Goal: Transaction & Acquisition: Purchase product/service

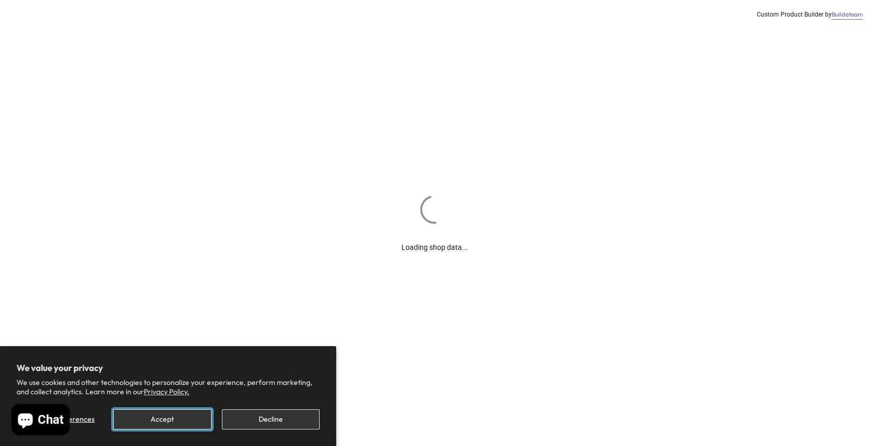
click at [140, 421] on button "Accept" at bounding box center [162, 419] width 98 height 20
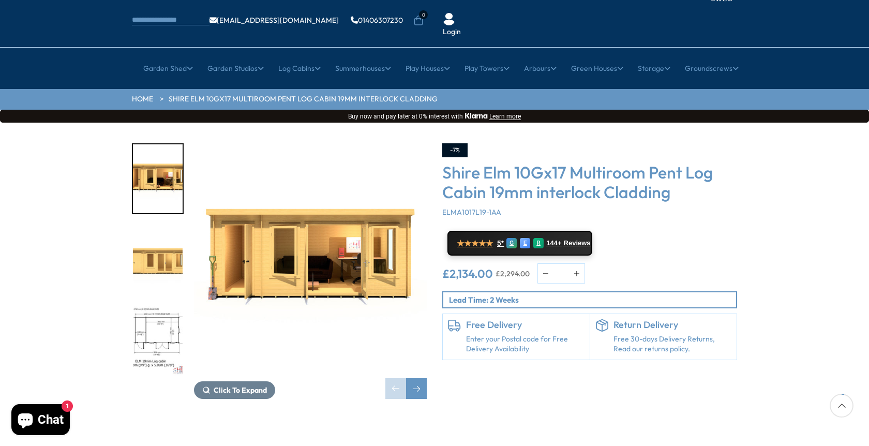
scroll to position [62, 0]
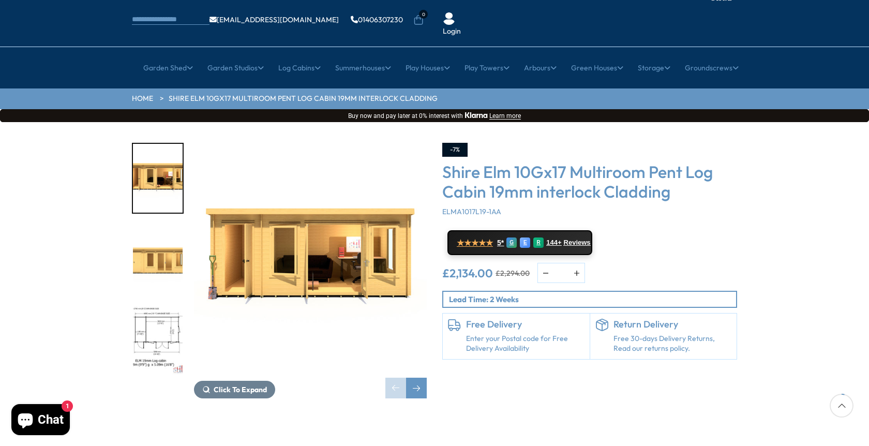
click at [150, 230] on img "2 / 10" at bounding box center [158, 259] width 50 height 69
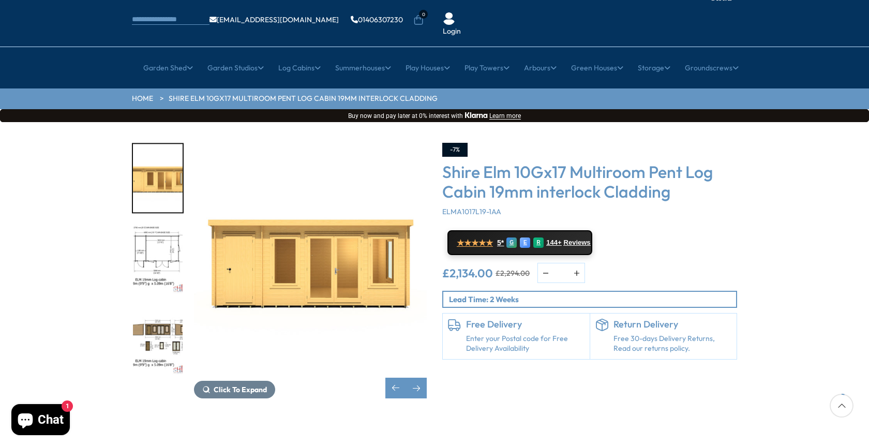
click at [163, 225] on img "3 / 10" at bounding box center [158, 259] width 50 height 69
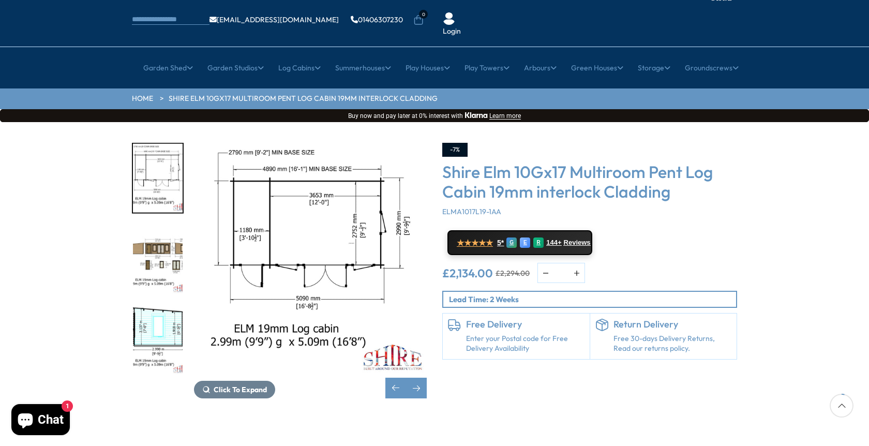
click at [171, 306] on img "5 / 10" at bounding box center [158, 340] width 50 height 69
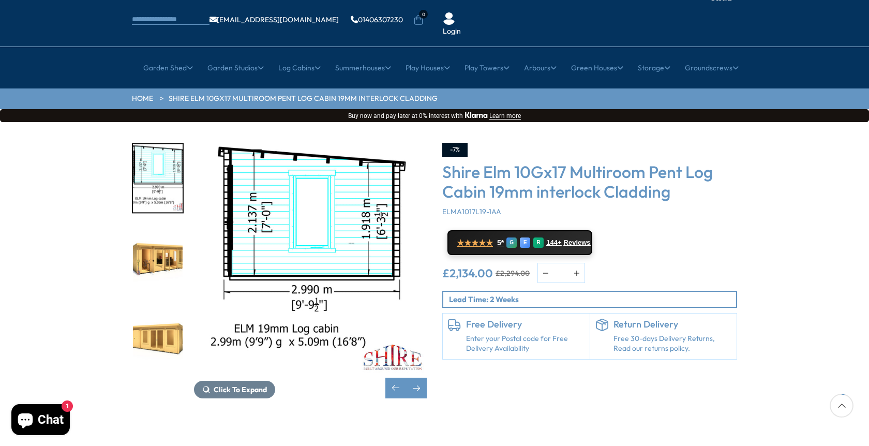
click at [157, 225] on img "6 / 10" at bounding box center [158, 259] width 50 height 69
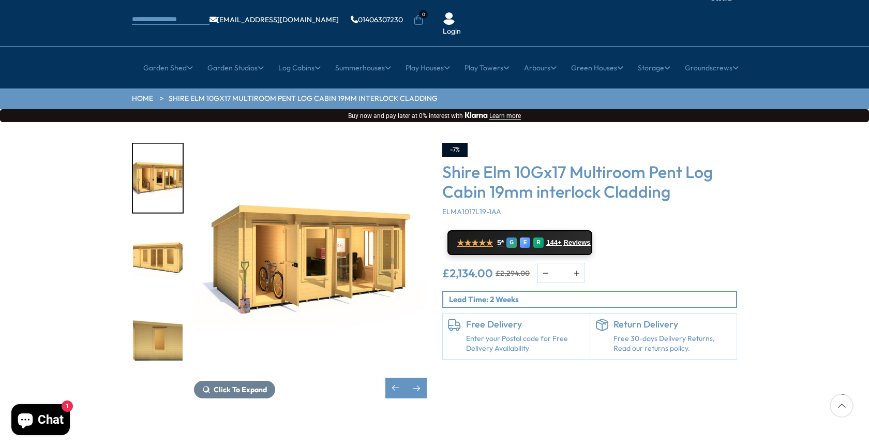
click at [164, 226] on img "7 / 10" at bounding box center [158, 259] width 50 height 69
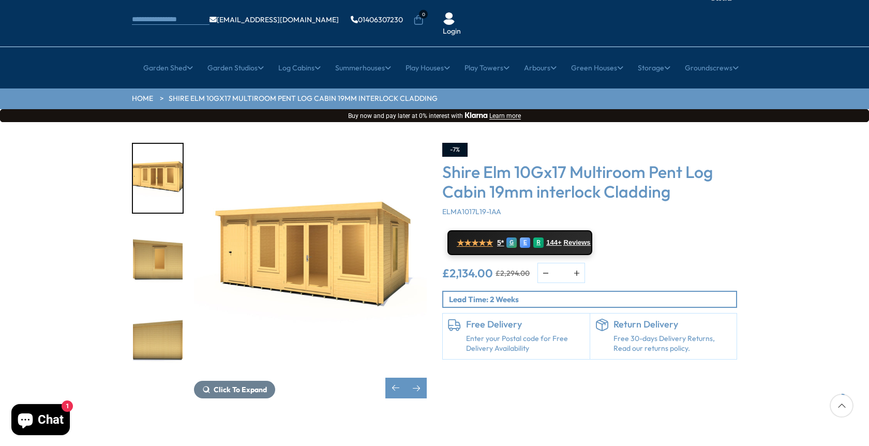
click at [162, 232] on img "8 / 10" at bounding box center [158, 259] width 50 height 69
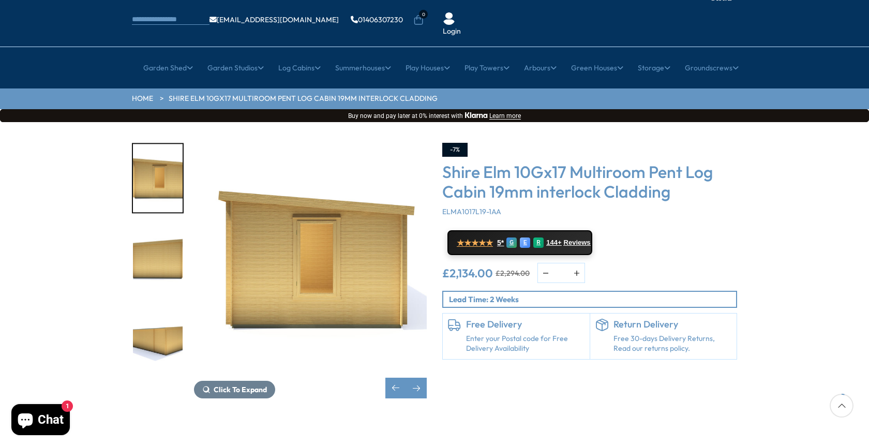
click at [161, 225] on img "9 / 10" at bounding box center [158, 259] width 50 height 69
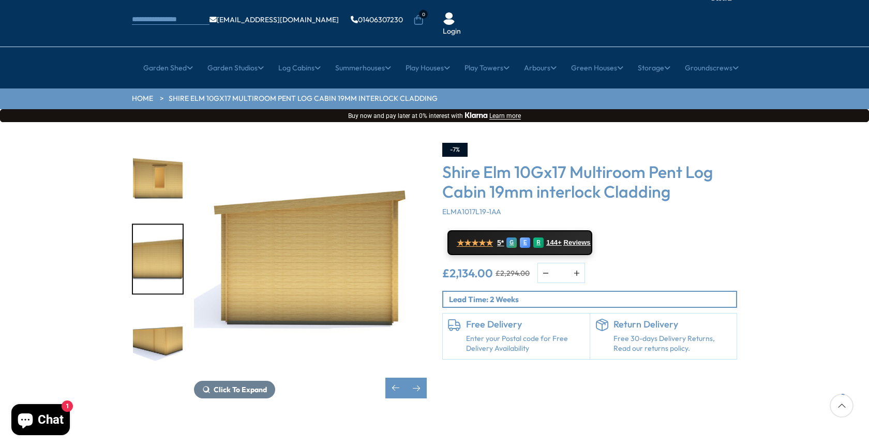
click at [161, 306] on img "10 / 10" at bounding box center [158, 340] width 50 height 69
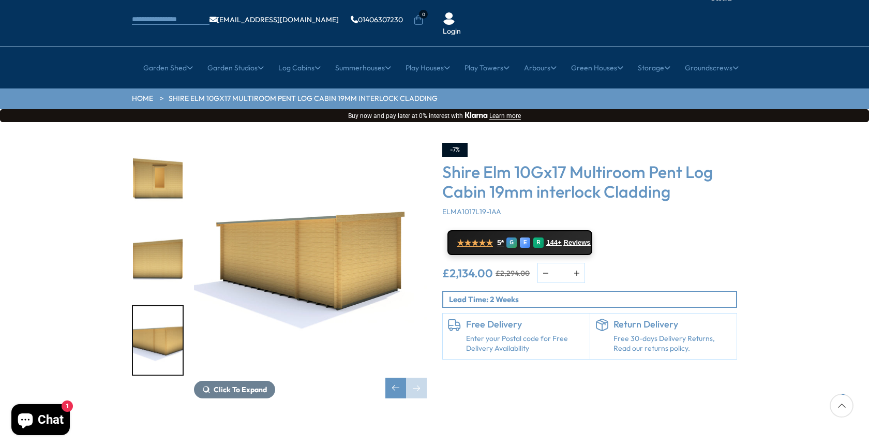
click at [162, 150] on img "8 / 10" at bounding box center [158, 178] width 50 height 69
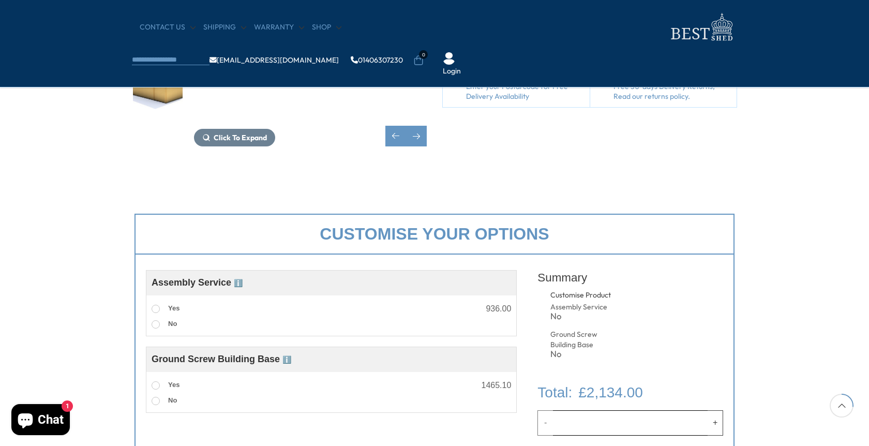
scroll to position [0, 0]
